Goal: Task Accomplishment & Management: Manage account settings

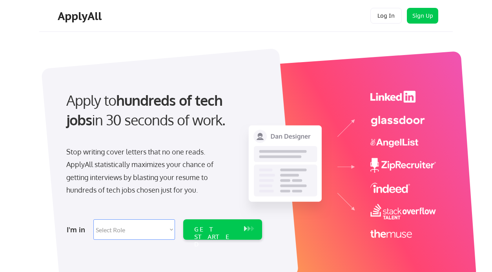
click at [137, 230] on select "Select Role Software Engineering Product Management Customer Success Sales UI/U…" at bounding box center [134, 229] width 82 height 20
select select ""sales""
click at [393, 12] on button "Log In" at bounding box center [386, 16] width 31 height 16
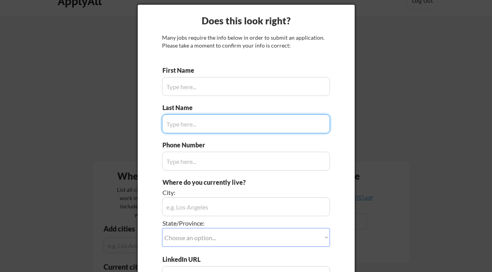
scroll to position [11, 0]
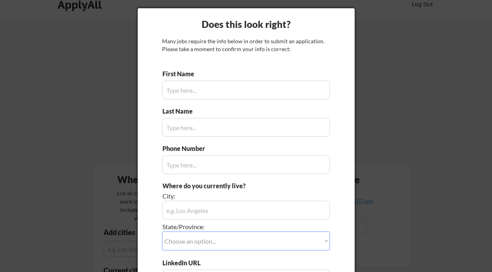
click at [245, 73] on div "First Name" at bounding box center [246, 84] width 168 height 30
click at [238, 82] on input "input" at bounding box center [246, 89] width 168 height 19
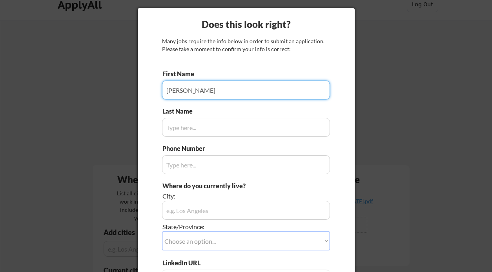
type input "[PERSON_NAME]"
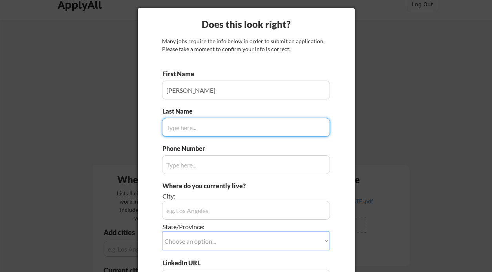
click at [195, 122] on input "input" at bounding box center [246, 127] width 168 height 19
type input "Powers"
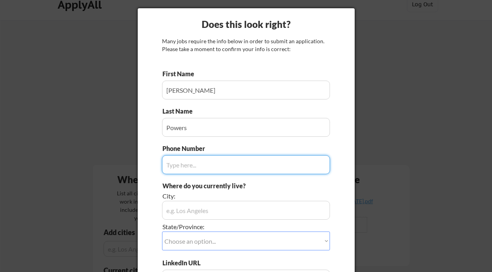
click at [180, 158] on input "input" at bounding box center [246, 164] width 168 height 19
type input "[PHONE_NUMBER]"
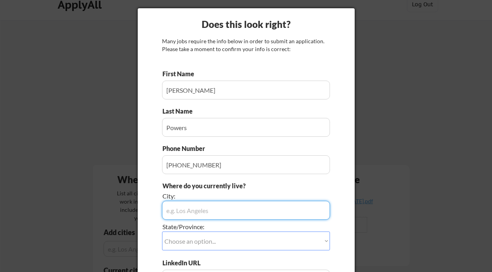
click at [190, 212] on input "input" at bounding box center [246, 210] width 168 height 19
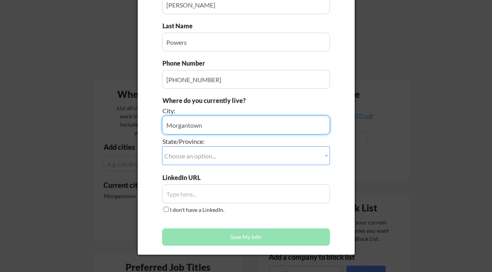
scroll to position [95, 0]
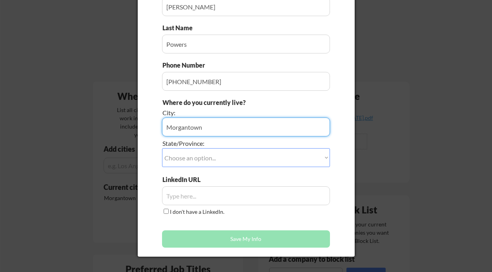
type input "Morgantown"
click at [216, 153] on select "Choose an option... Other/Not Applicable [US_STATE] [US_STATE] [GEOGRAPHIC_DATA…" at bounding box center [246, 157] width 168 height 19
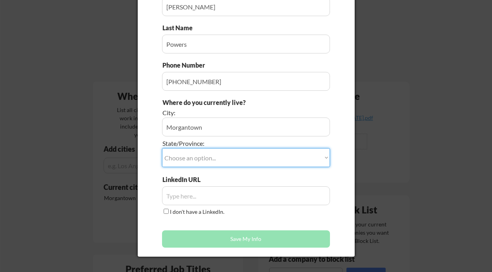
select select ""[US_STATE]""
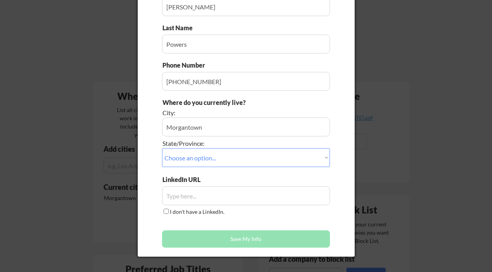
click at [424, 107] on div at bounding box center [246, 136] width 492 height 272
click at [192, 189] on input "input" at bounding box center [246, 195] width 168 height 19
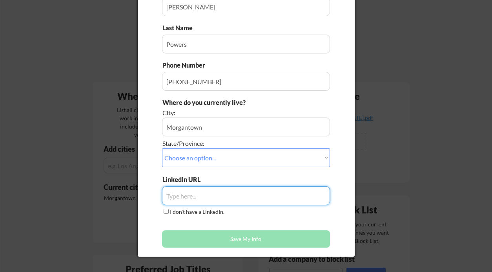
paste input "[URL][DOMAIN_NAME][PERSON_NAME]"
type input "[URL][DOMAIN_NAME][PERSON_NAME]"
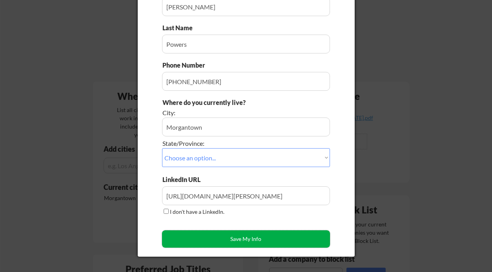
click at [244, 237] on button "Save My Info" at bounding box center [246, 238] width 168 height 17
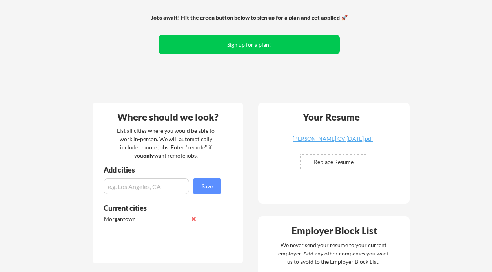
scroll to position [73, 0]
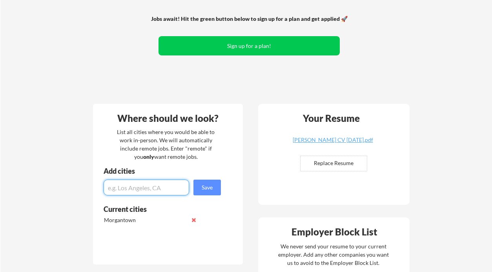
click at [150, 187] on input "input" at bounding box center [147, 187] width 86 height 16
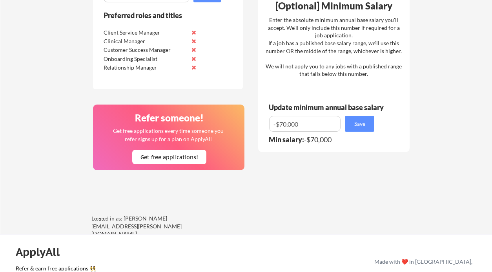
scroll to position [439, 0]
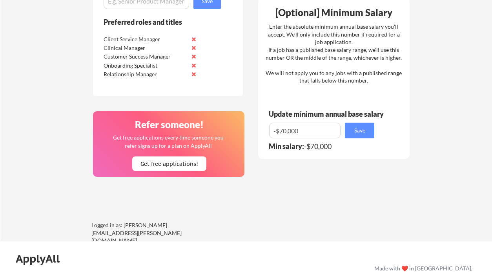
click at [276, 130] on input "input" at bounding box center [304, 130] width 71 height 16
type input "$70,000"
click at [350, 133] on button "Save" at bounding box center [359, 130] width 29 height 16
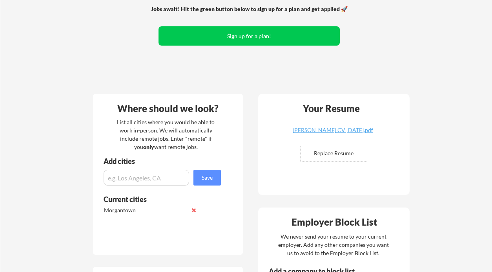
scroll to position [0, 0]
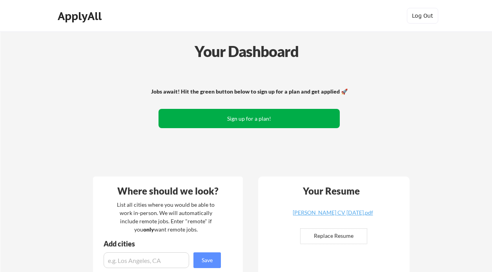
click at [287, 111] on button "Sign up for a plan!" at bounding box center [249, 118] width 181 height 19
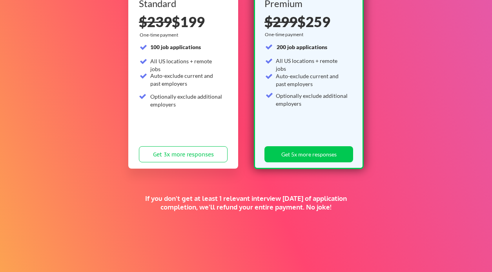
scroll to position [189, 0]
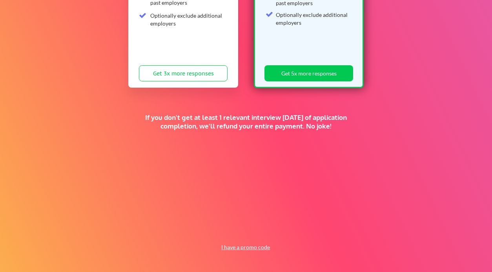
click at [250, 251] on button "I have a promo code" at bounding box center [246, 246] width 58 height 9
